Goal: Information Seeking & Learning: Learn about a topic

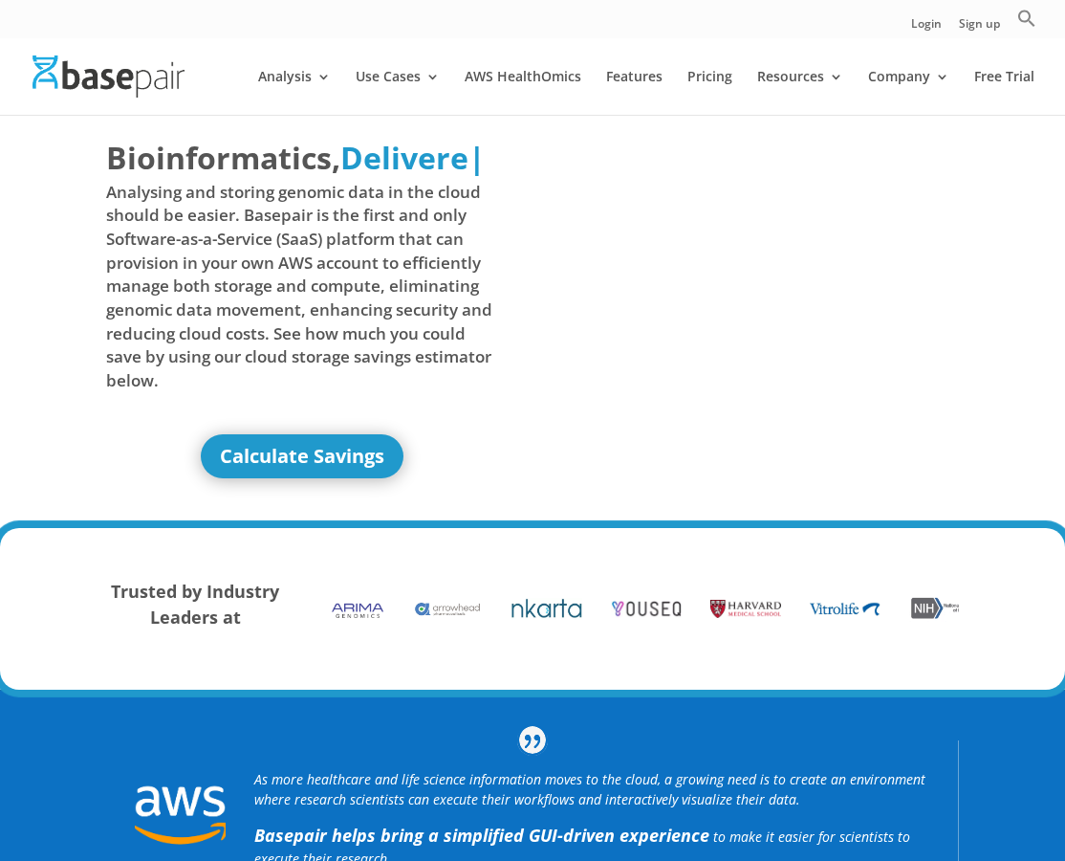
click at [374, 284] on span "Analysing and storing genomic data in the cloud should be easier. Basepair is t…" at bounding box center [301, 287] width 390 height 212
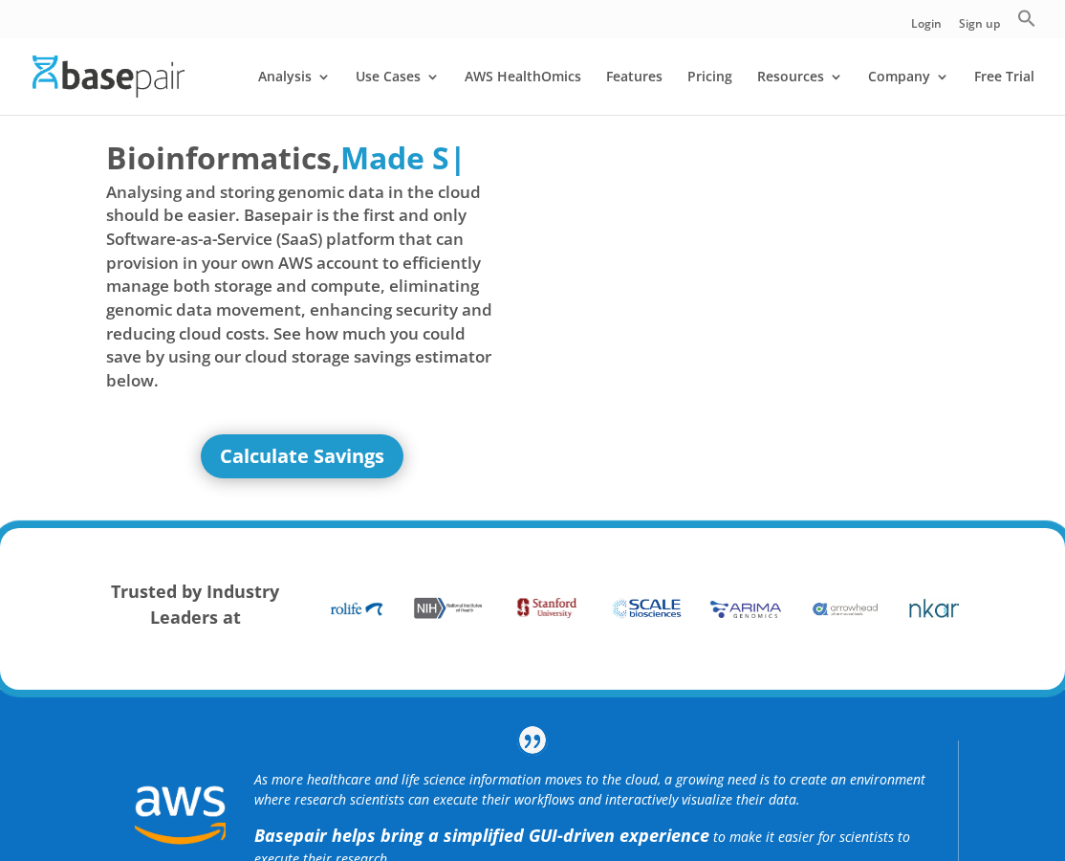
click at [533, 444] on div "Bioinformatics, Delivered Made Simple Accelerated Federated Made S | Analysing …" at bounding box center [532, 314] width 852 height 398
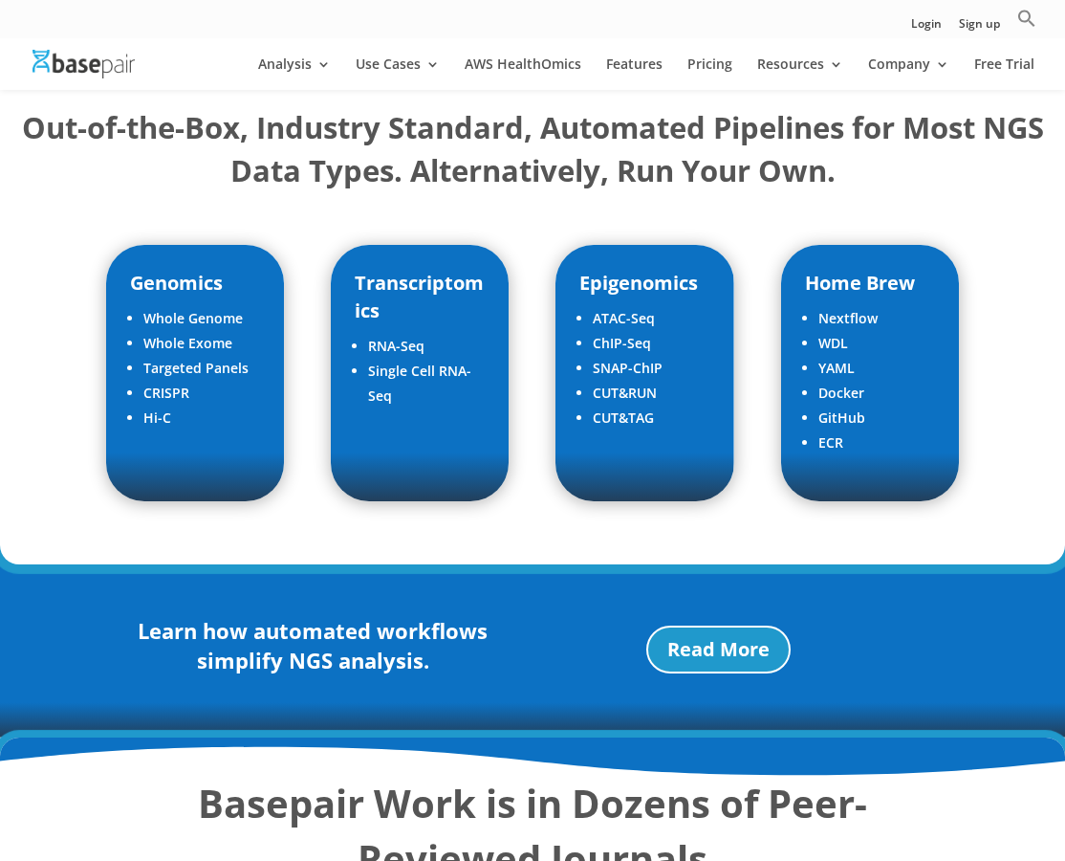
scroll to position [2633, 0]
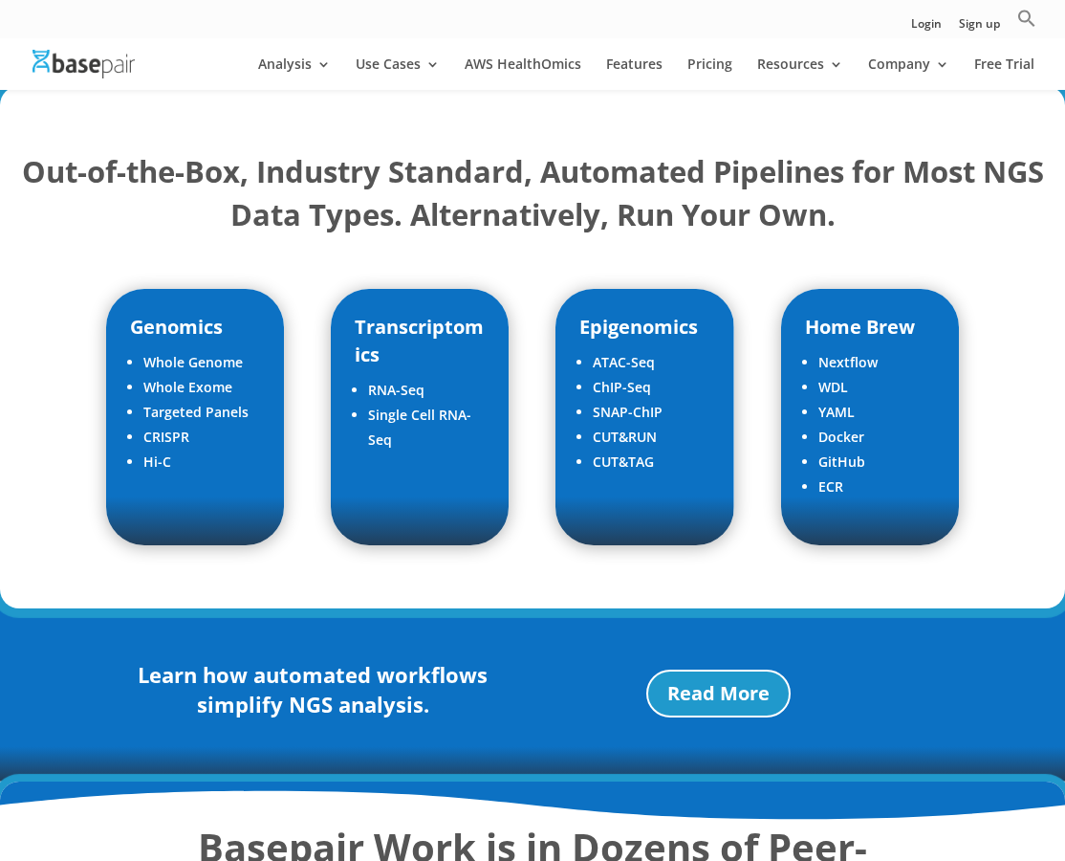
click at [579, 205] on strong "Out-of-the-Box, Industry Standard, Automated Pipelines for Most NGS Data Types.…" at bounding box center [533, 192] width 1022 height 83
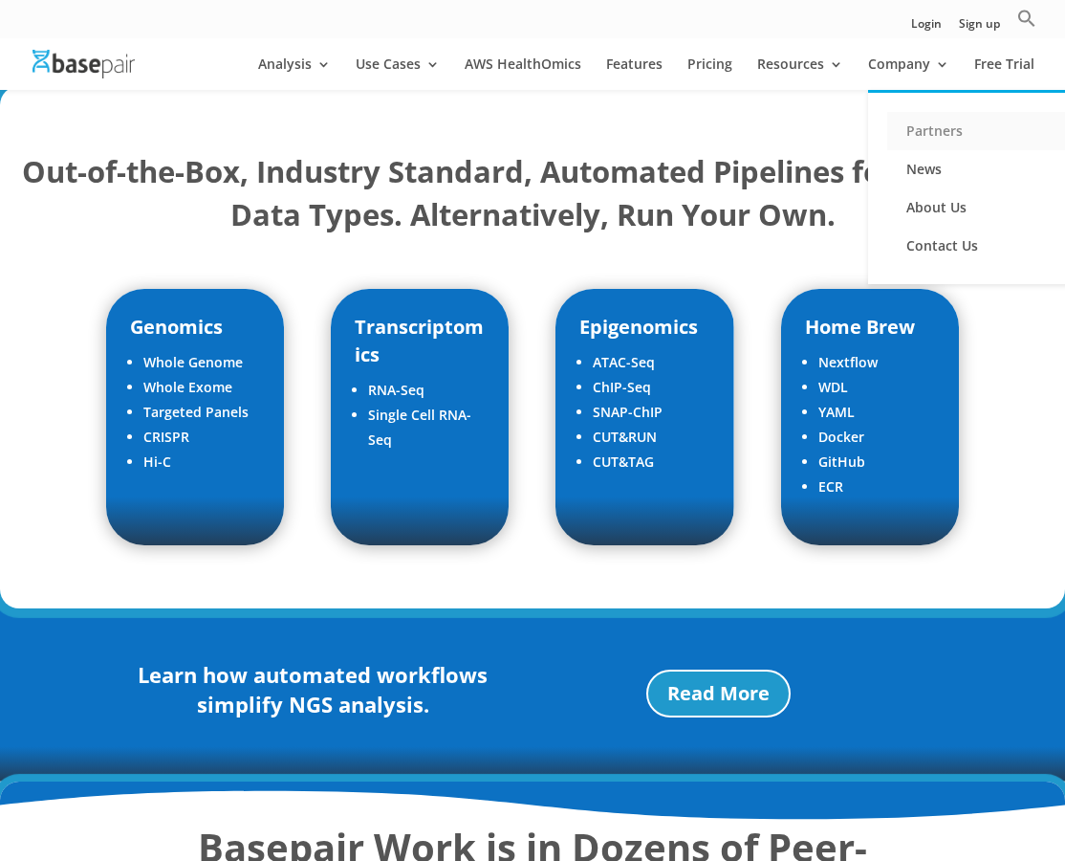
click at [933, 131] on link "Partners" at bounding box center [982, 131] width 191 height 38
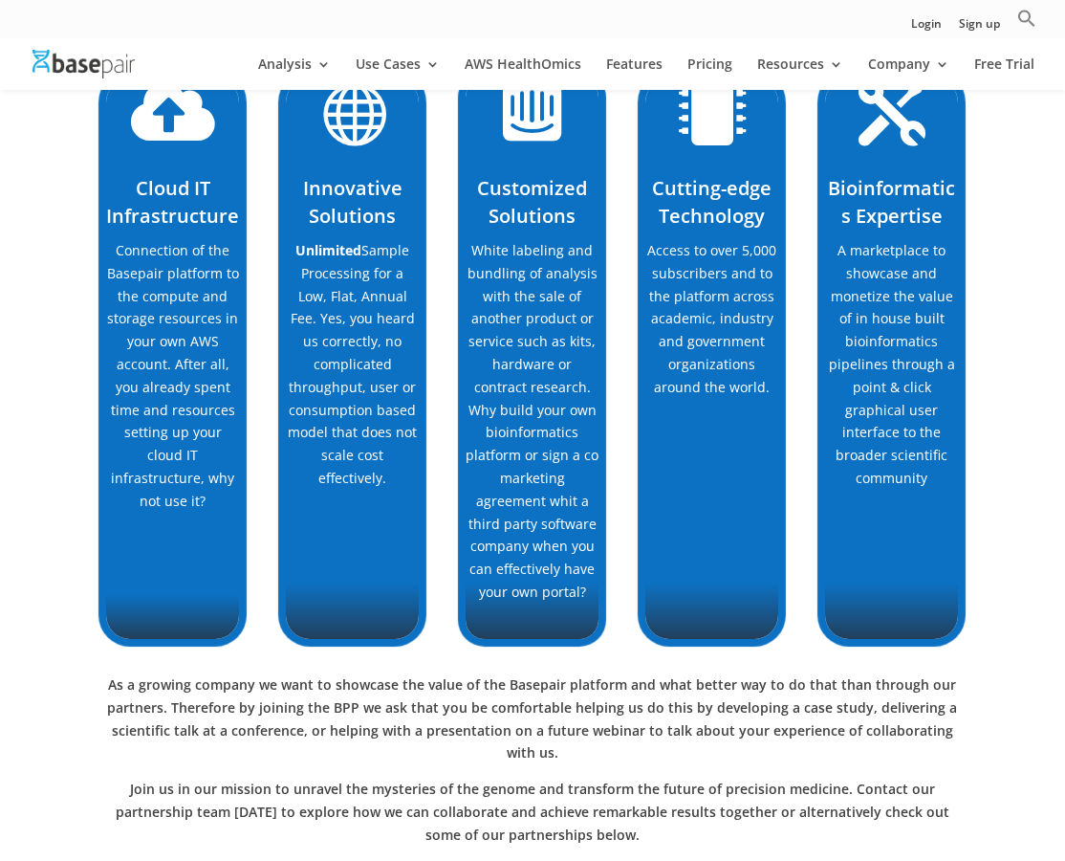
scroll to position [1721, 0]
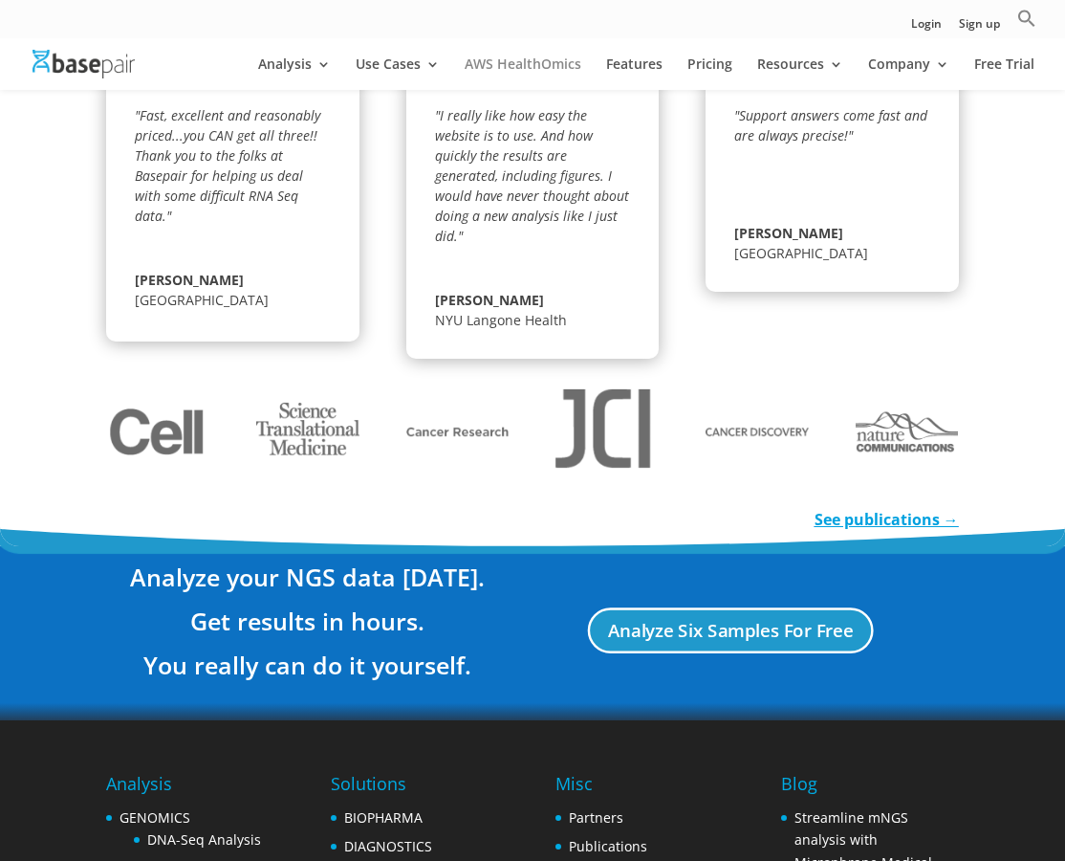
scroll to position [3617, 0]
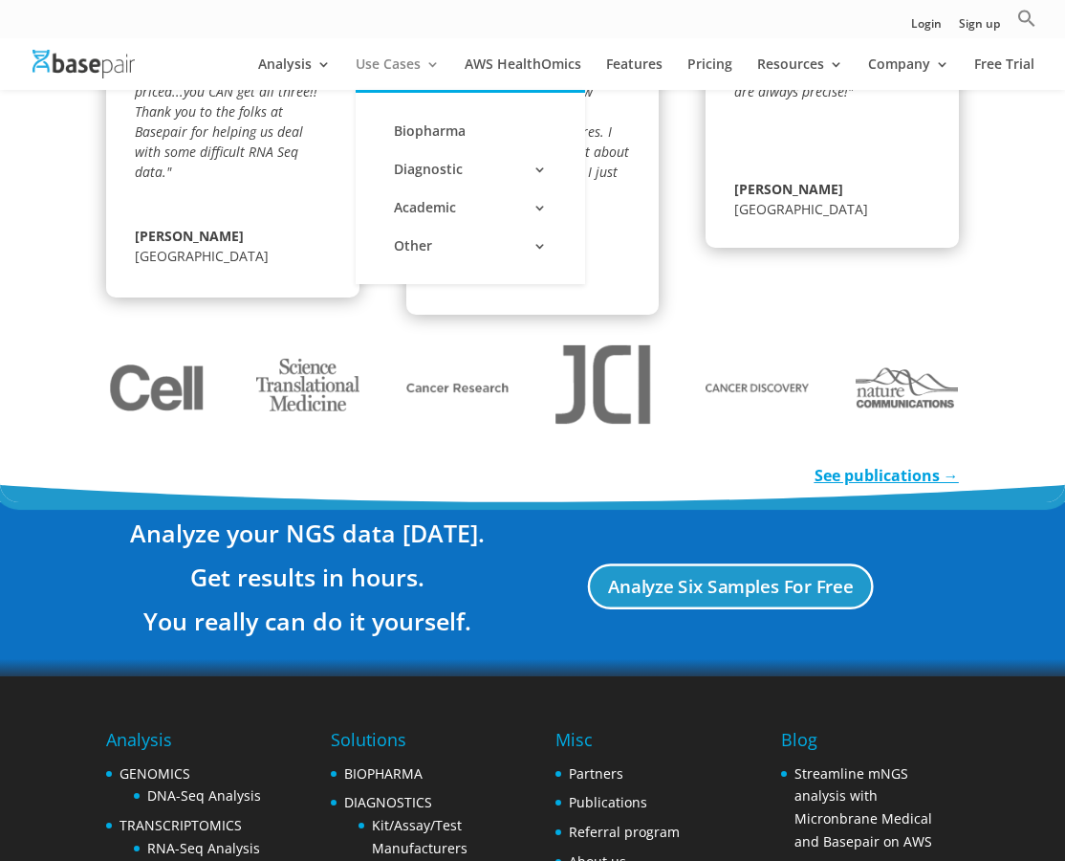
click at [379, 71] on link "Use Cases" at bounding box center [398, 73] width 84 height 33
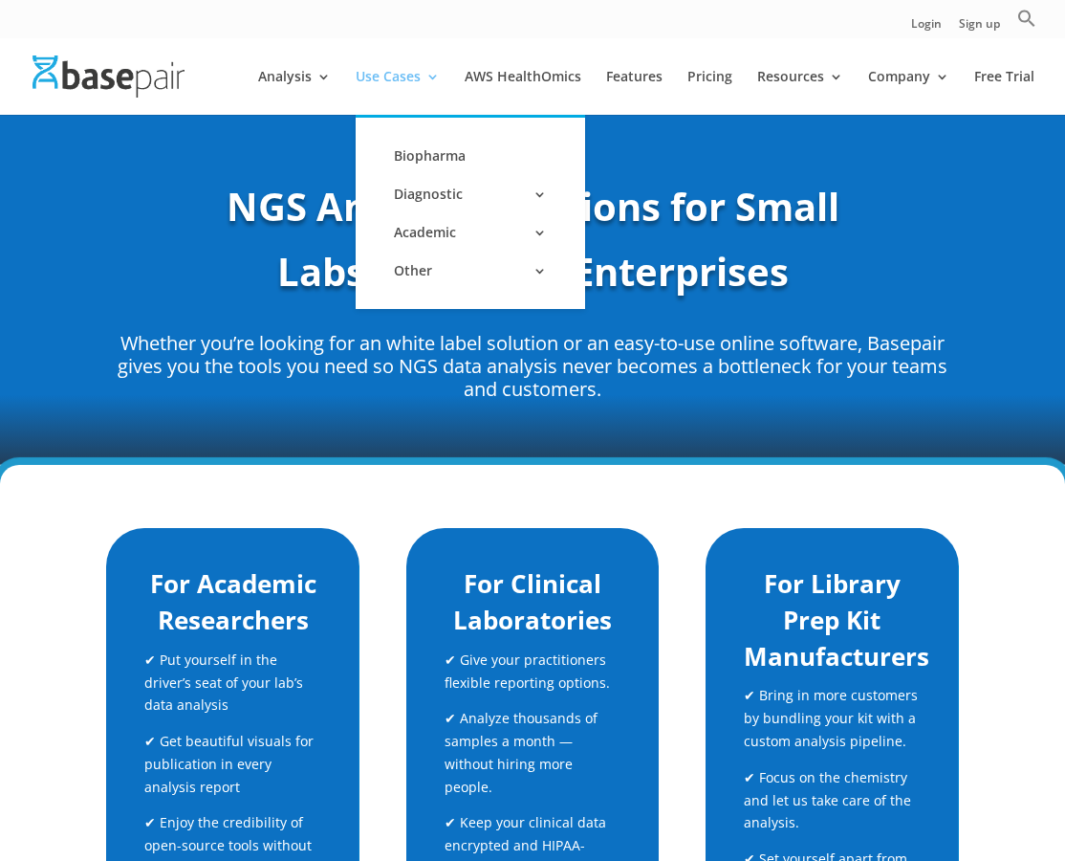
click at [412, 82] on link "Use Cases" at bounding box center [398, 92] width 84 height 45
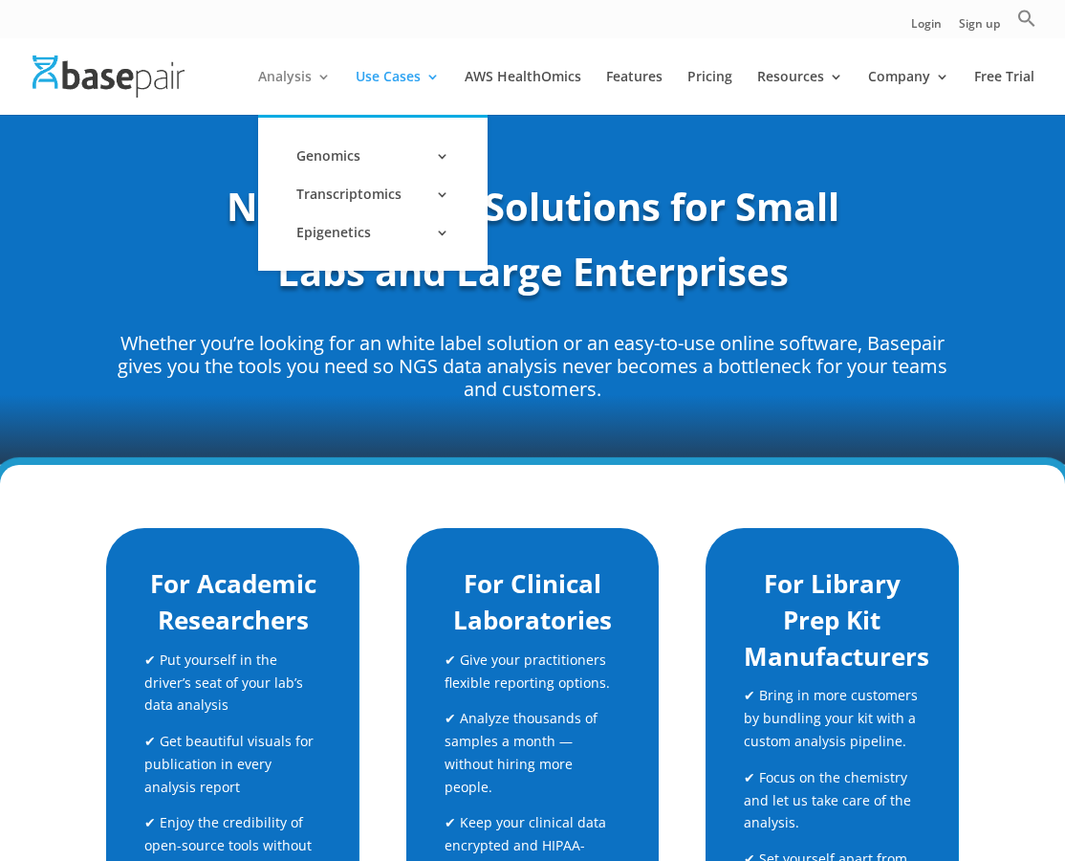
click at [323, 77] on link "Analysis" at bounding box center [294, 92] width 73 height 45
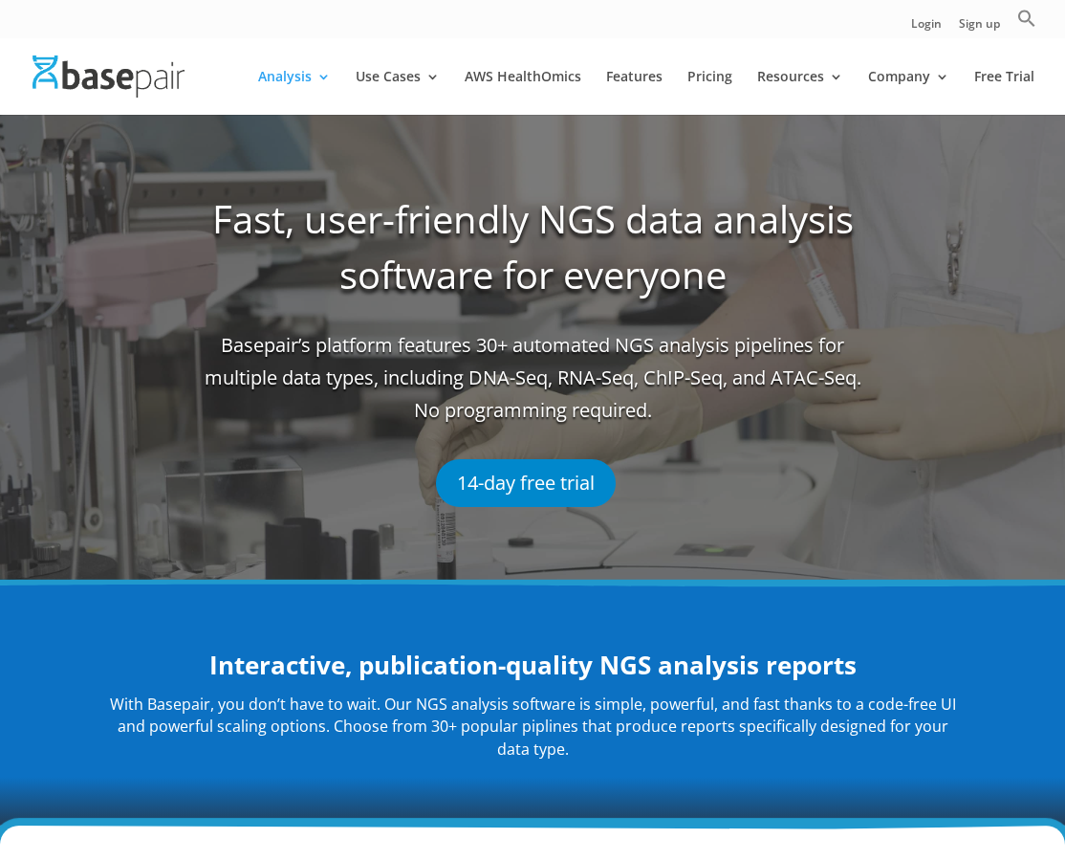
click at [267, 793] on div "Interactive, publication-quality NGS analysis reports With Basepair, you don’t …" at bounding box center [532, 704] width 1065 height 242
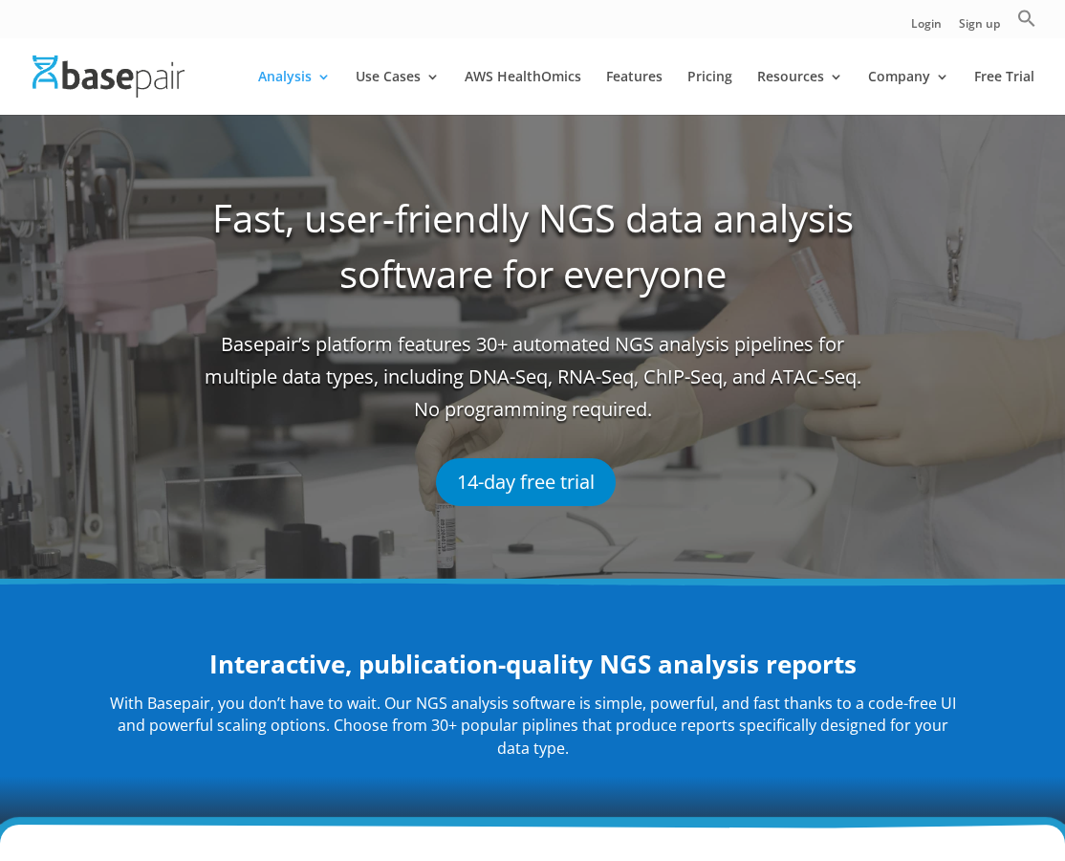
click at [480, 366] on span "Basepair’s platform features 30+ automated NGS analysis pipelines for multiple …" at bounding box center [533, 383] width 663 height 111
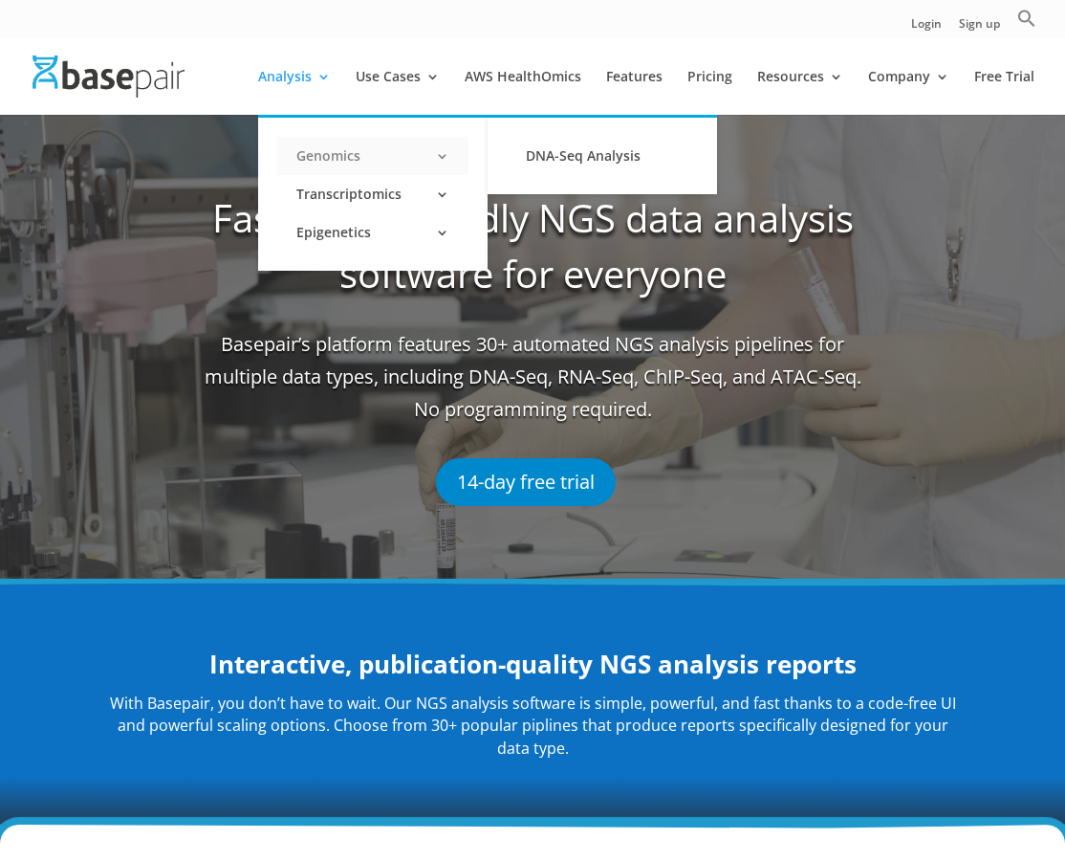
click at [451, 157] on link "Genomics" at bounding box center [372, 156] width 191 height 38
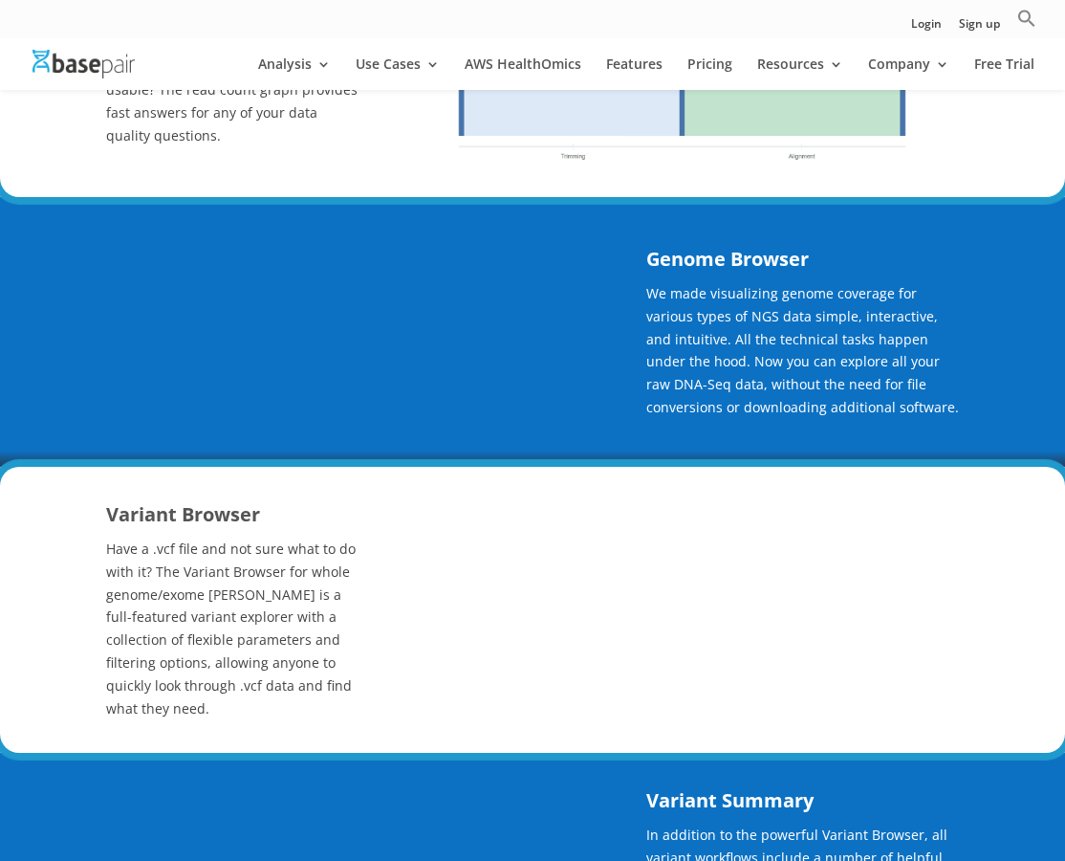
scroll to position [1090, 0]
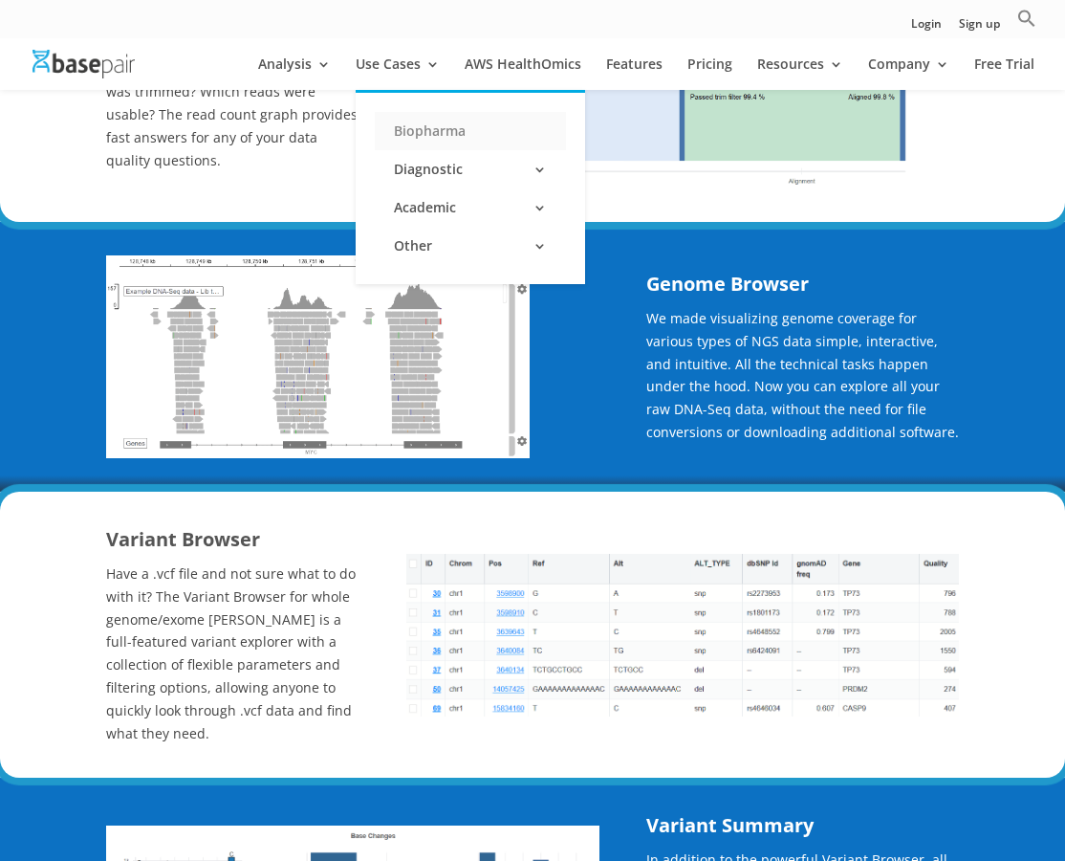
click at [414, 132] on link "Biopharma" at bounding box center [470, 131] width 191 height 38
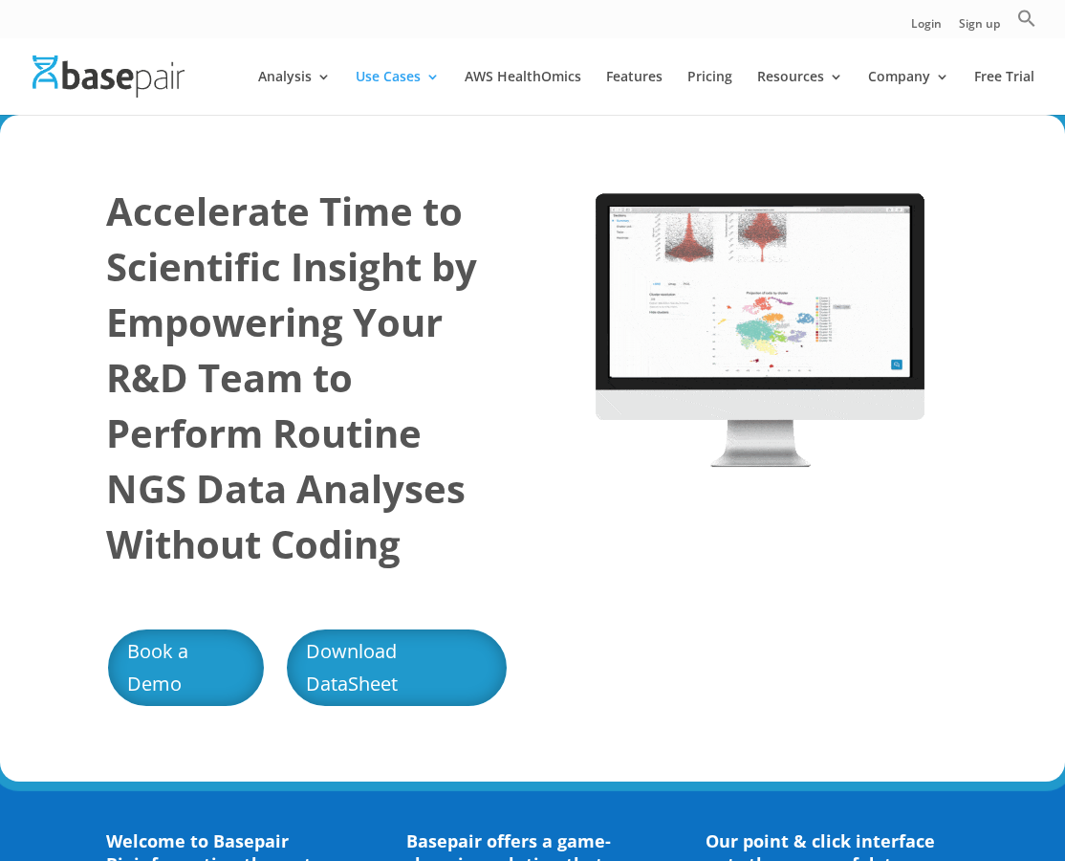
click at [628, 597] on div "Accelerate Time to Scientific Insight by Empowering Your R&D Team to Perform Ro…" at bounding box center [532, 448] width 852 height 577
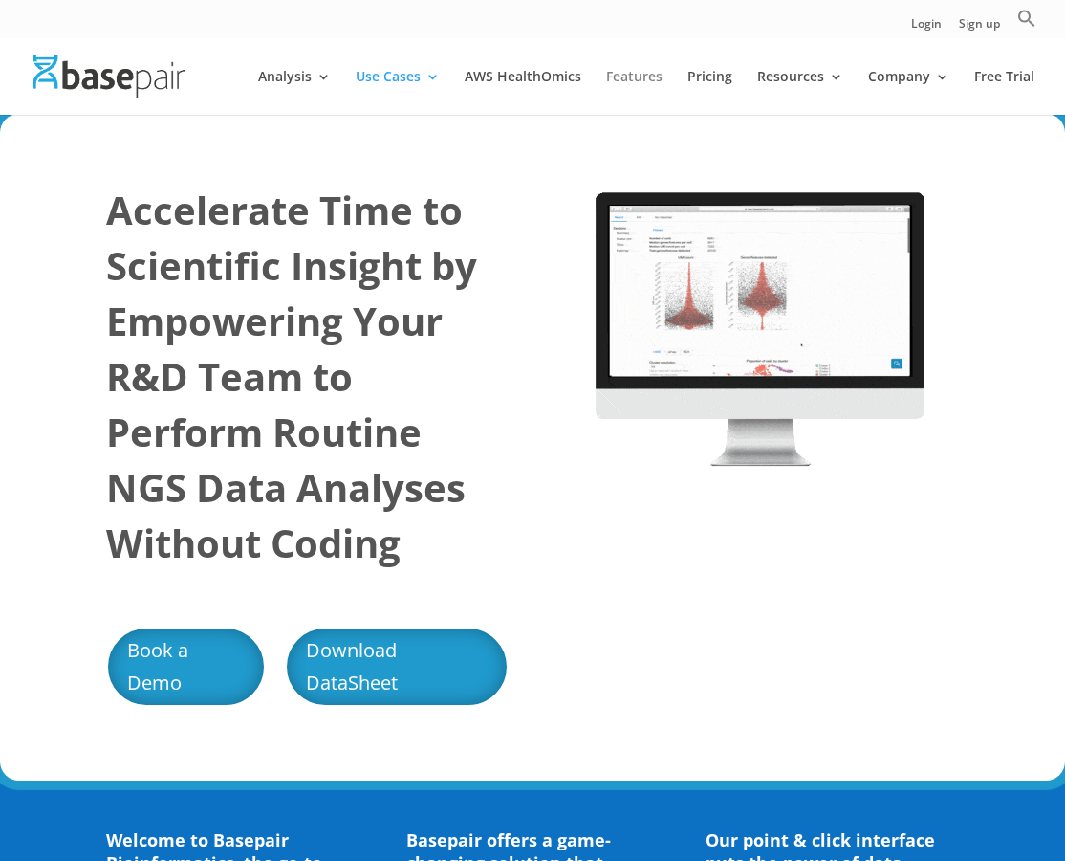
click at [642, 79] on link "Features" at bounding box center [634, 92] width 56 height 45
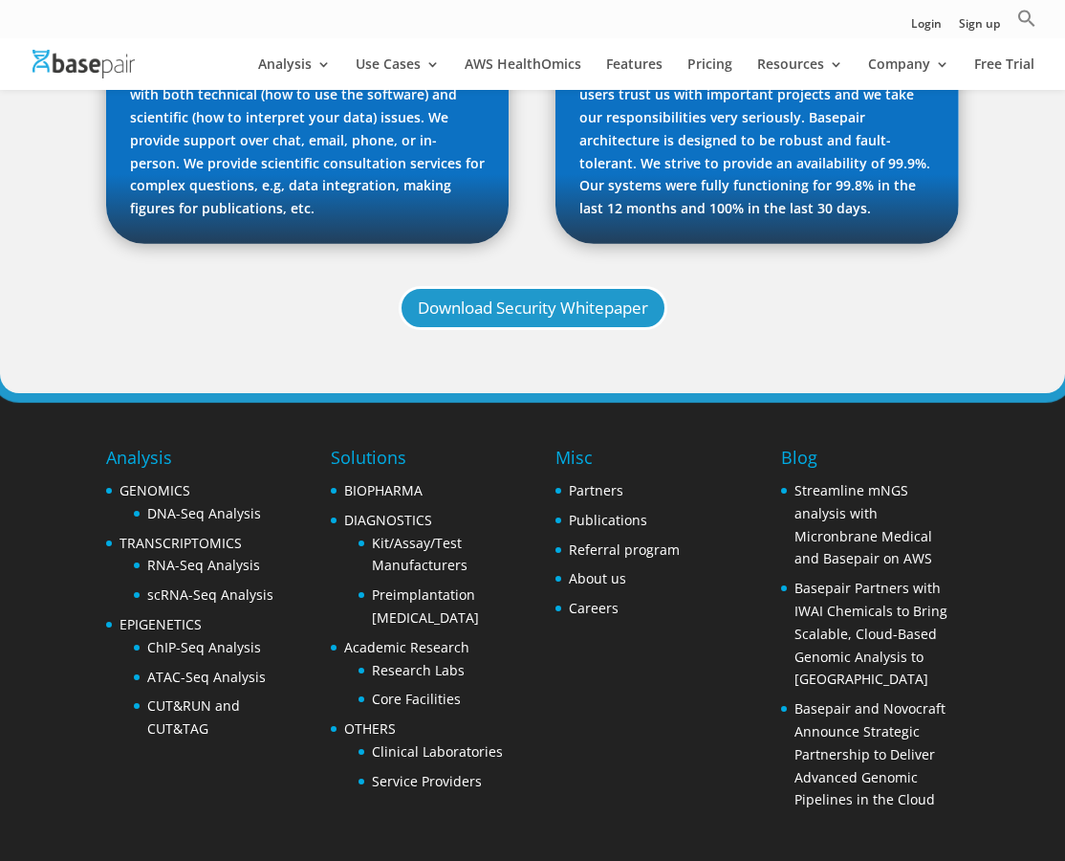
scroll to position [2001, 0]
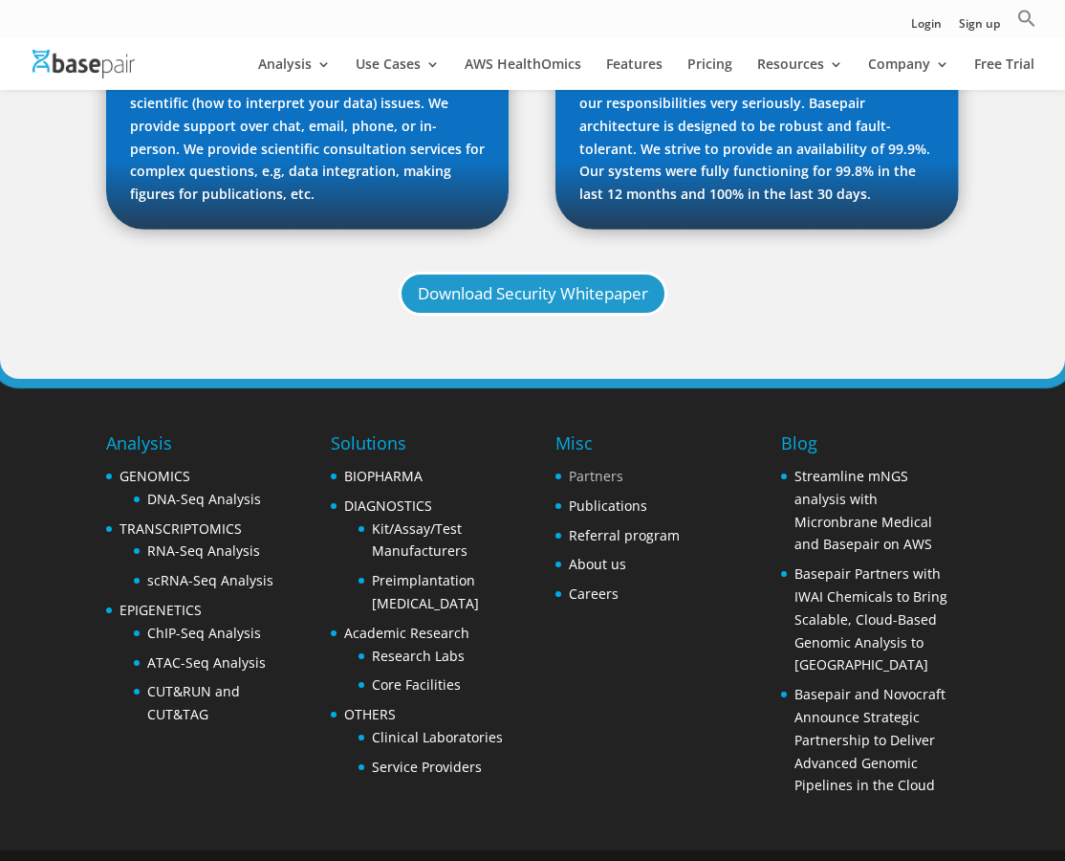
click at [604, 467] on link "Partners" at bounding box center [596, 476] width 54 height 18
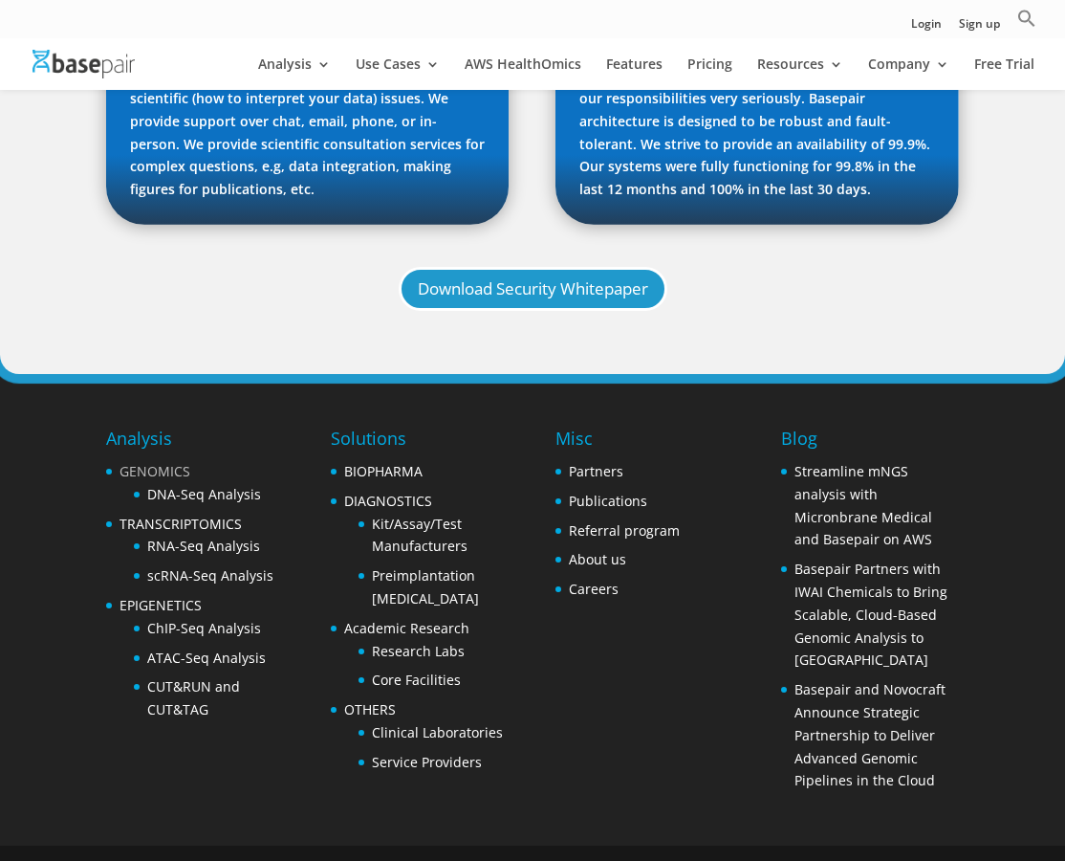
scroll to position [2001, 0]
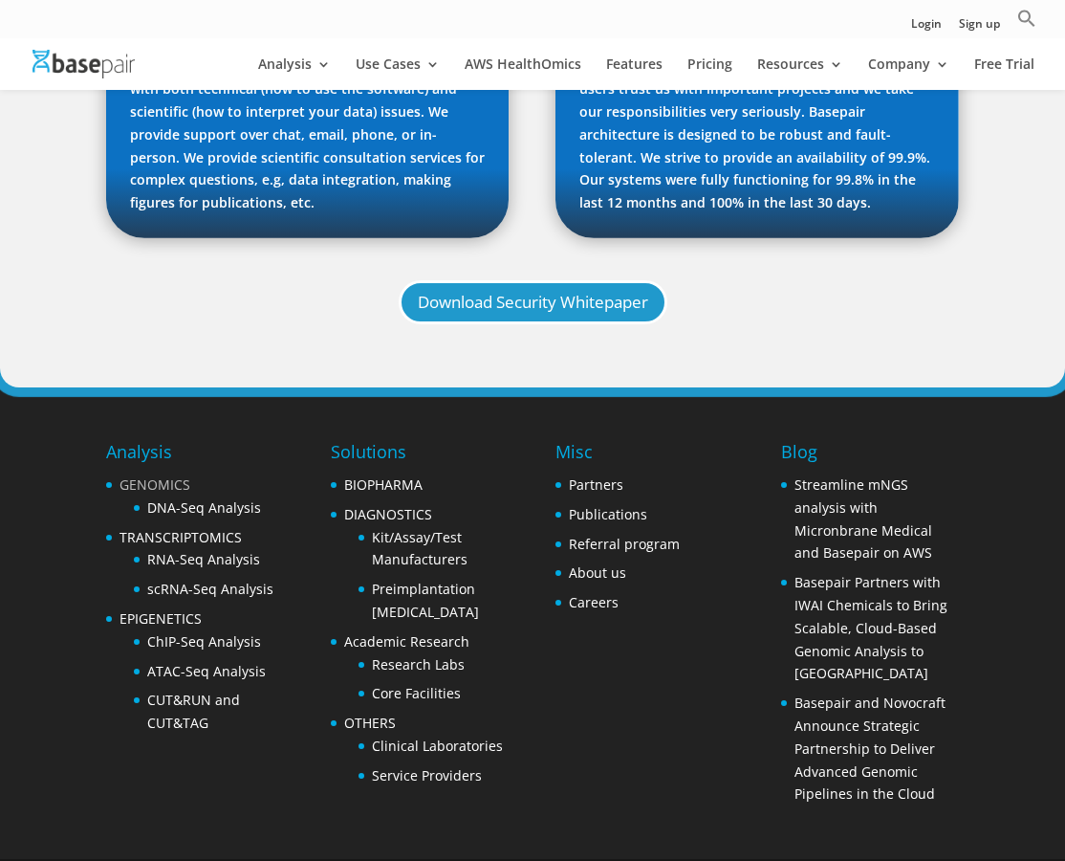
click at [168, 475] on link "GENOMICS" at bounding box center [155, 484] width 71 height 18
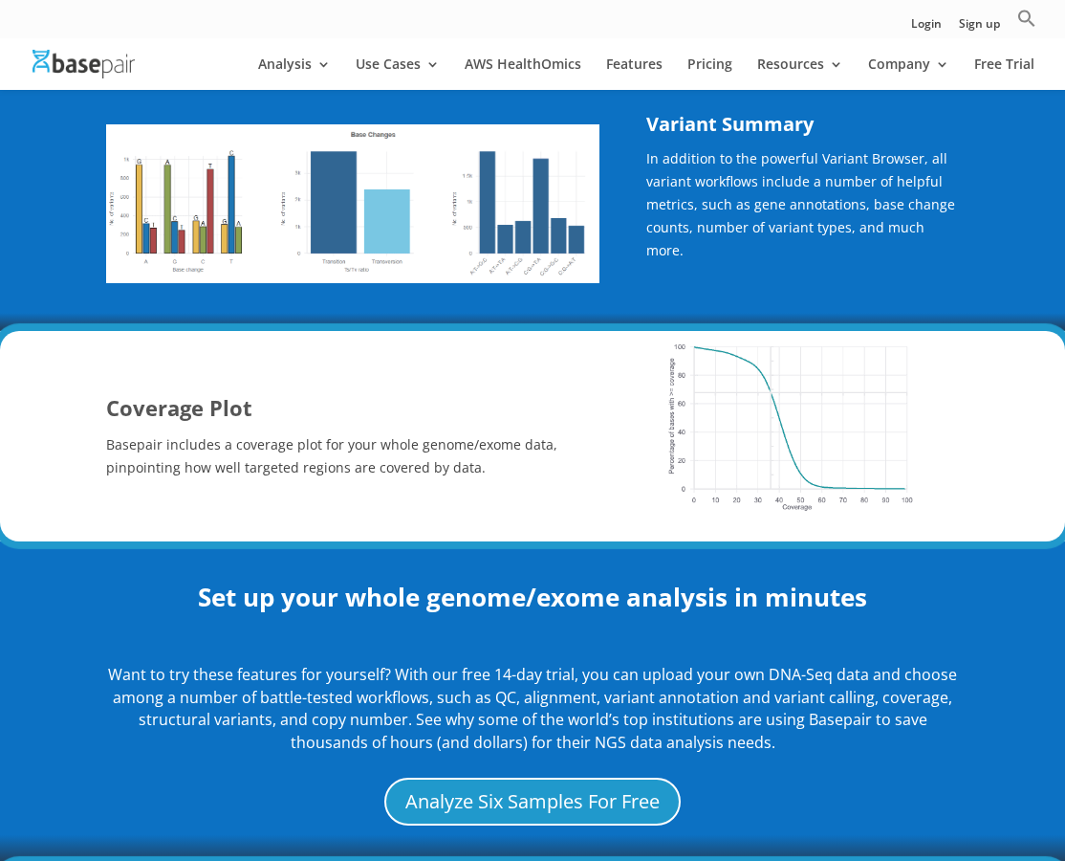
scroll to position [1817, 0]
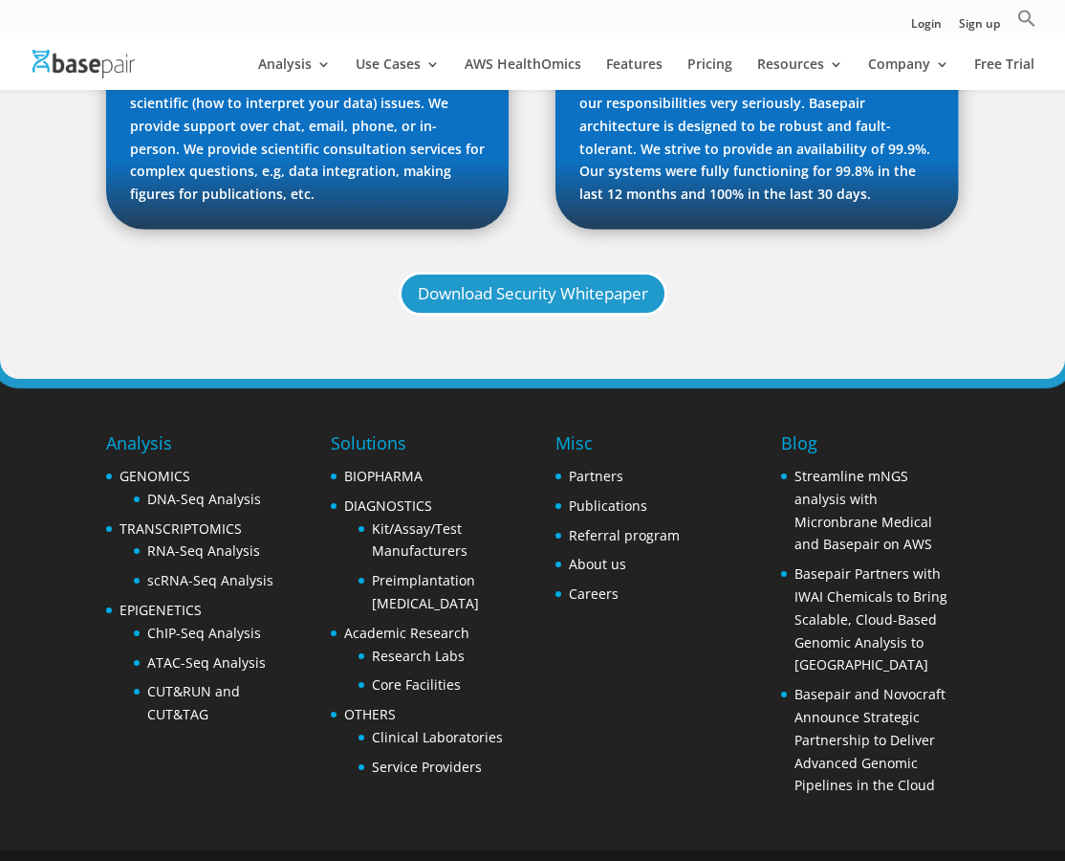
scroll to position [2001, 0]
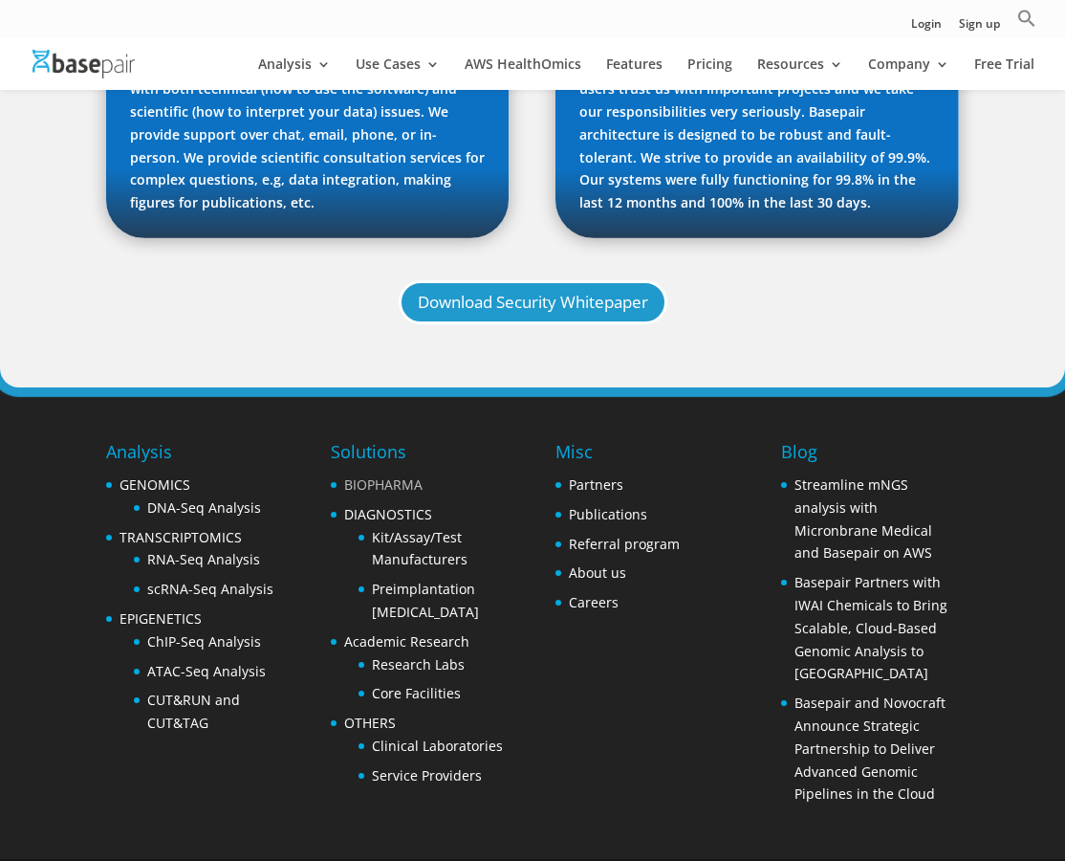
click at [393, 475] on link "BIOPHARMA" at bounding box center [383, 484] width 78 height 18
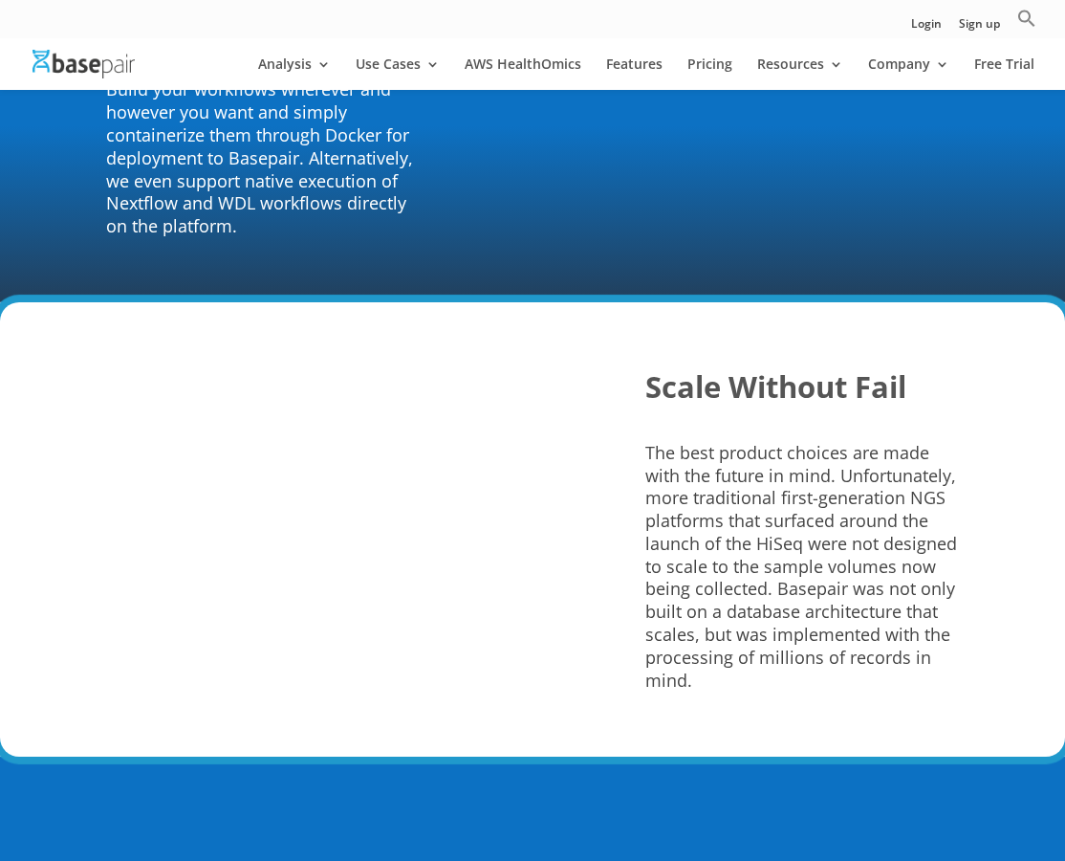
scroll to position [3729, 0]
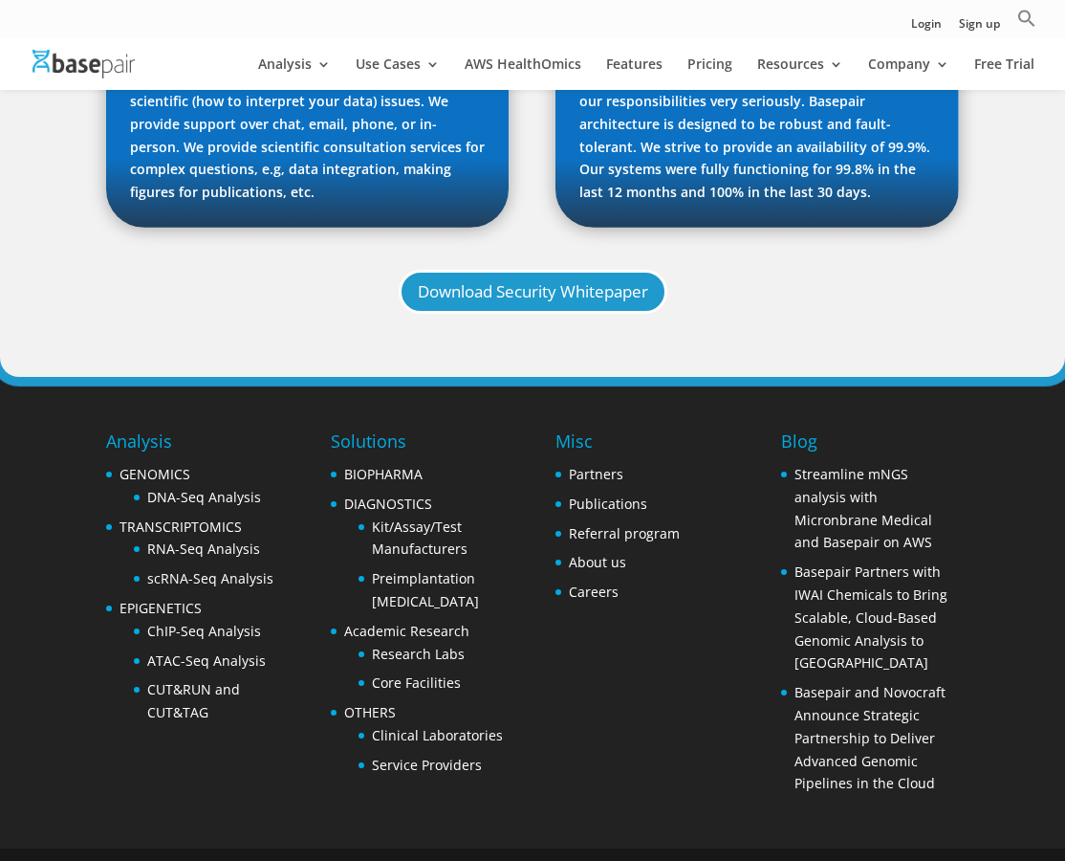
scroll to position [2010, 0]
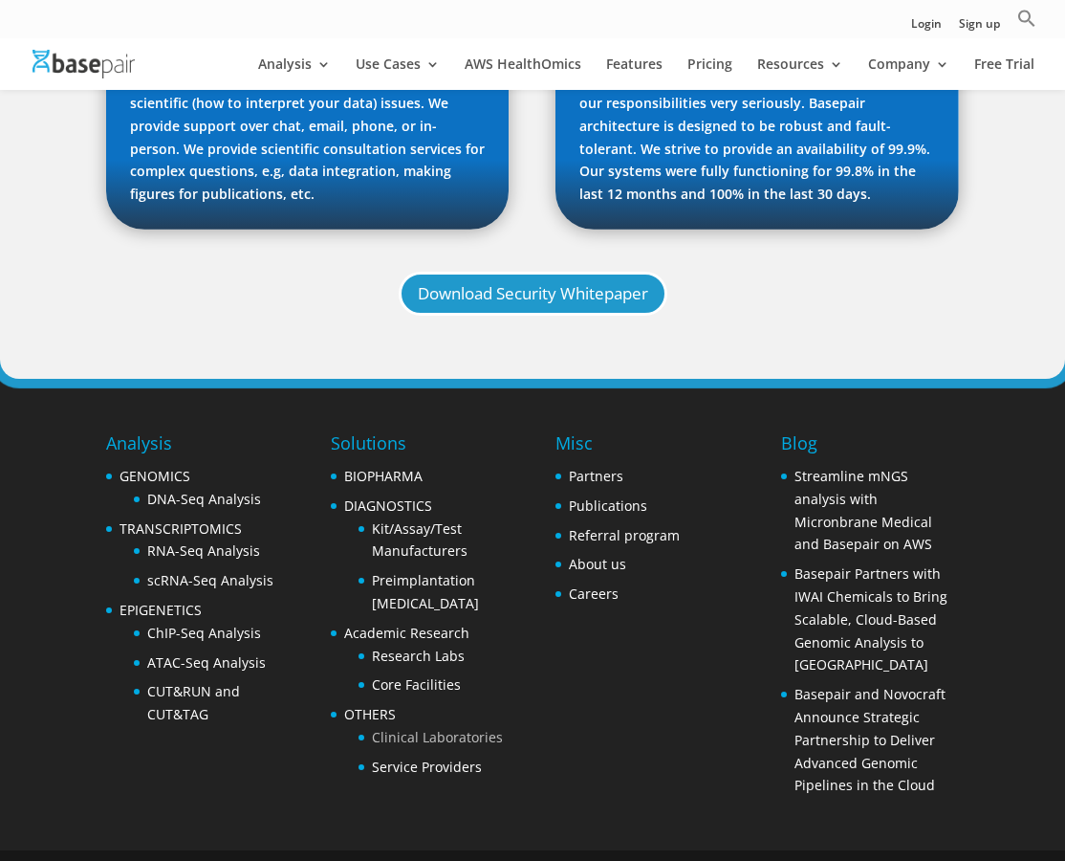
click at [433, 728] on link "Clinical Laboratories" at bounding box center [437, 737] width 131 height 18
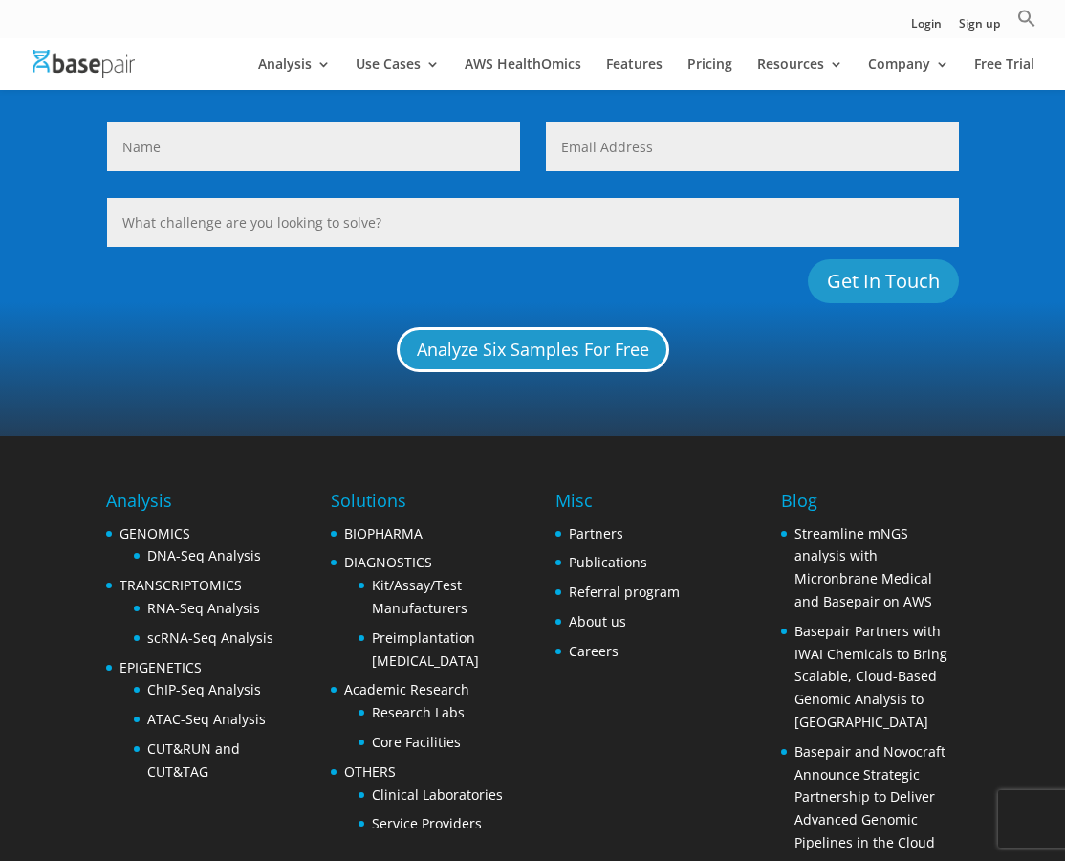
scroll to position [1986, 0]
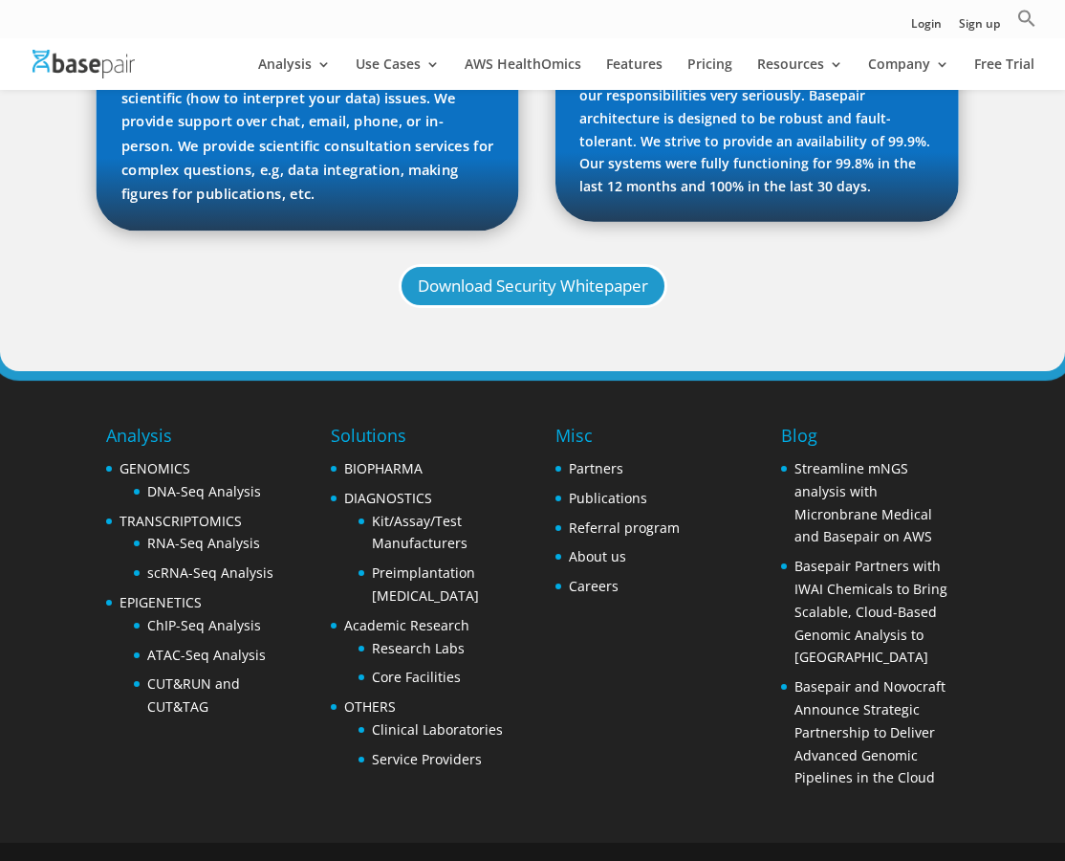
scroll to position [2010, 0]
